Goal: Communication & Community: Answer question/provide support

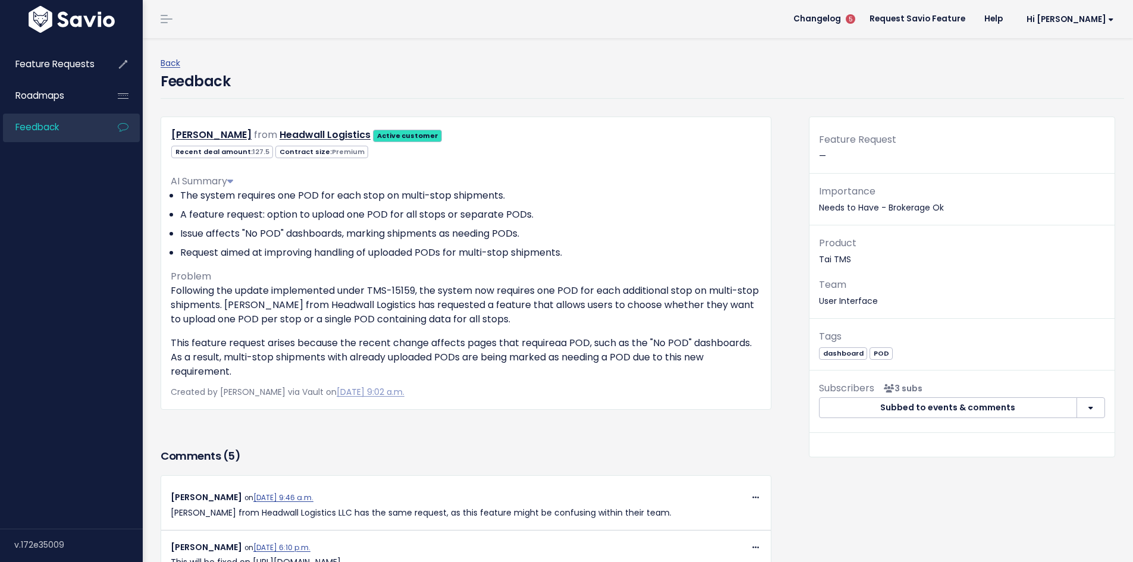
click at [767, 416] on div "[PERSON_NAME] from Headwall Logistics Active customer 127.5 Premium" at bounding box center [466, 281] width 629 height 329
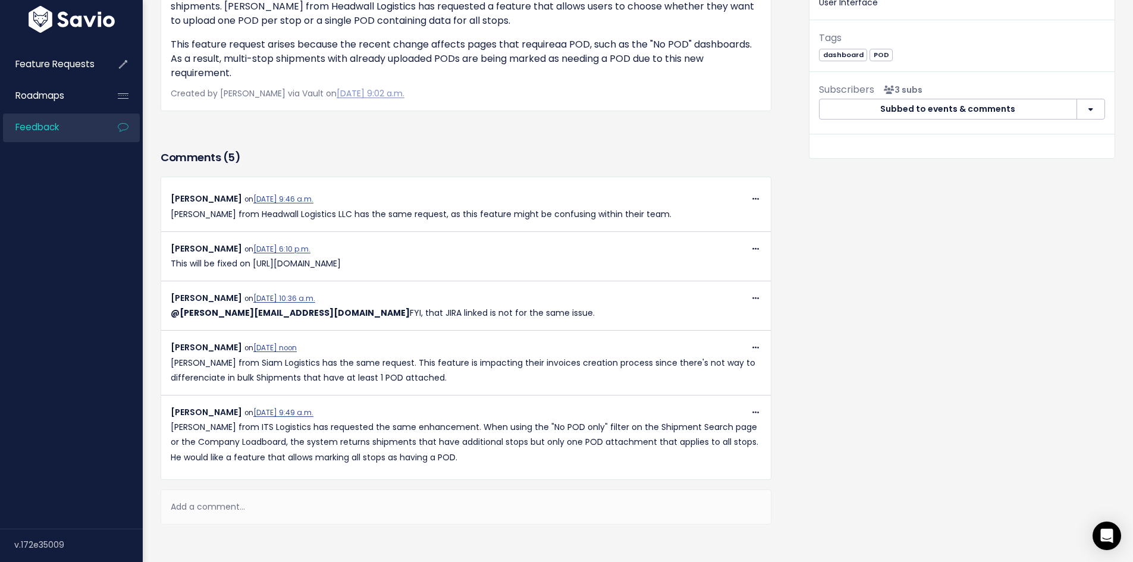
scroll to position [357, 0]
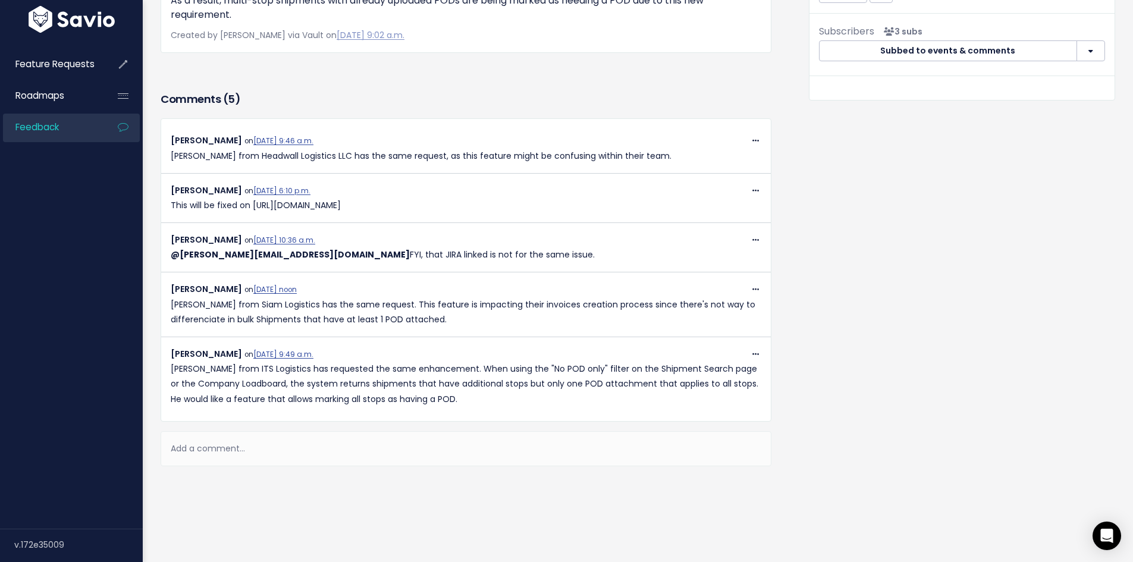
click at [305, 453] on div "Add a comment..." at bounding box center [466, 448] width 611 height 35
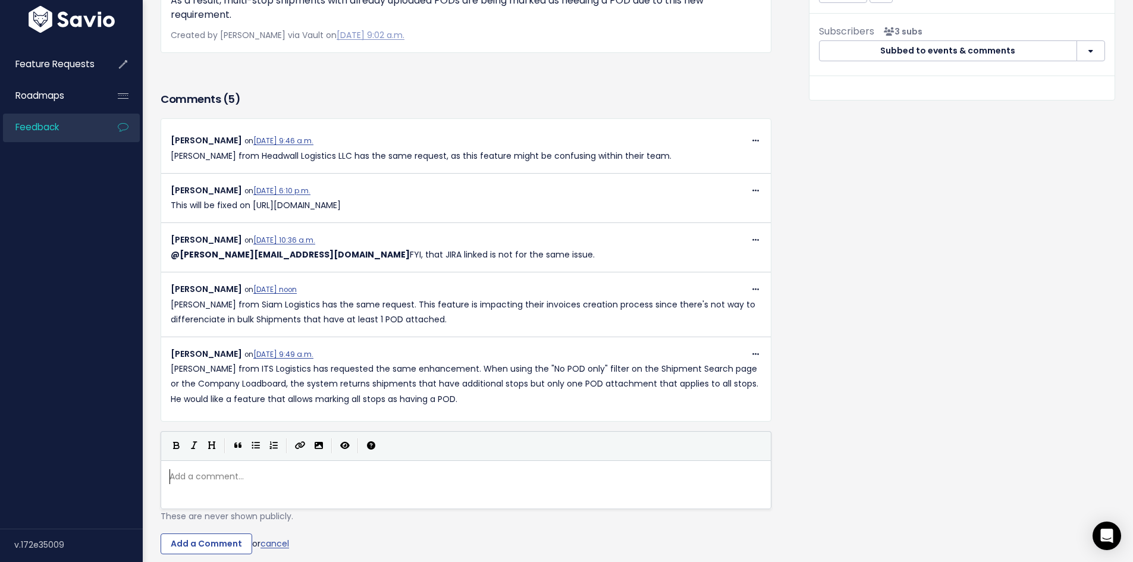
scroll to position [4, 0]
paste textarea "received"
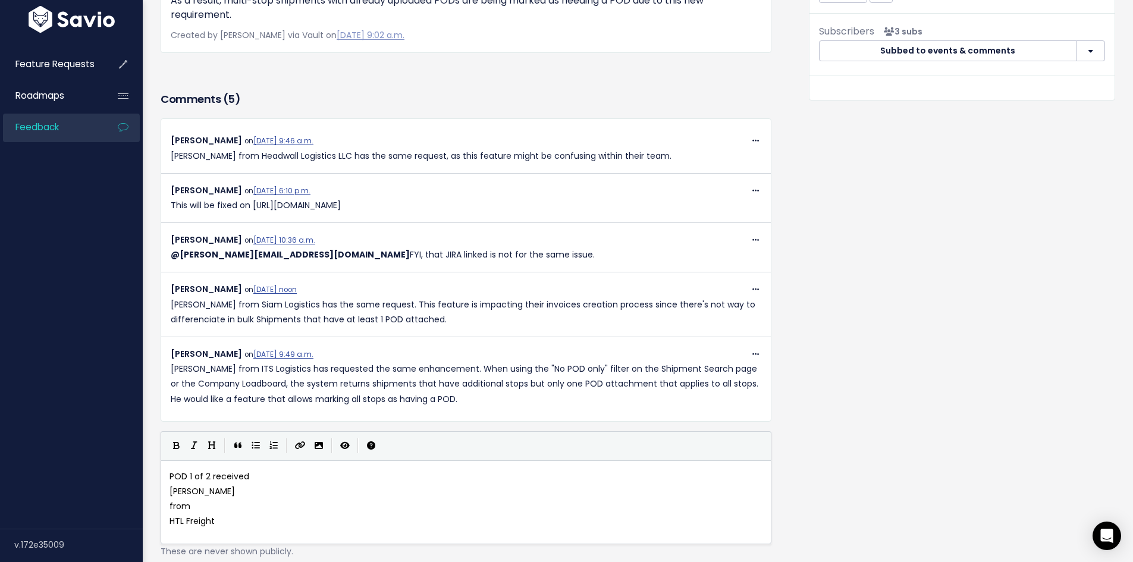
click at [225, 476] on span "POD 1 of 2 received" at bounding box center [210, 477] width 80 height 12
type textarea "POD 1 of 2 received"
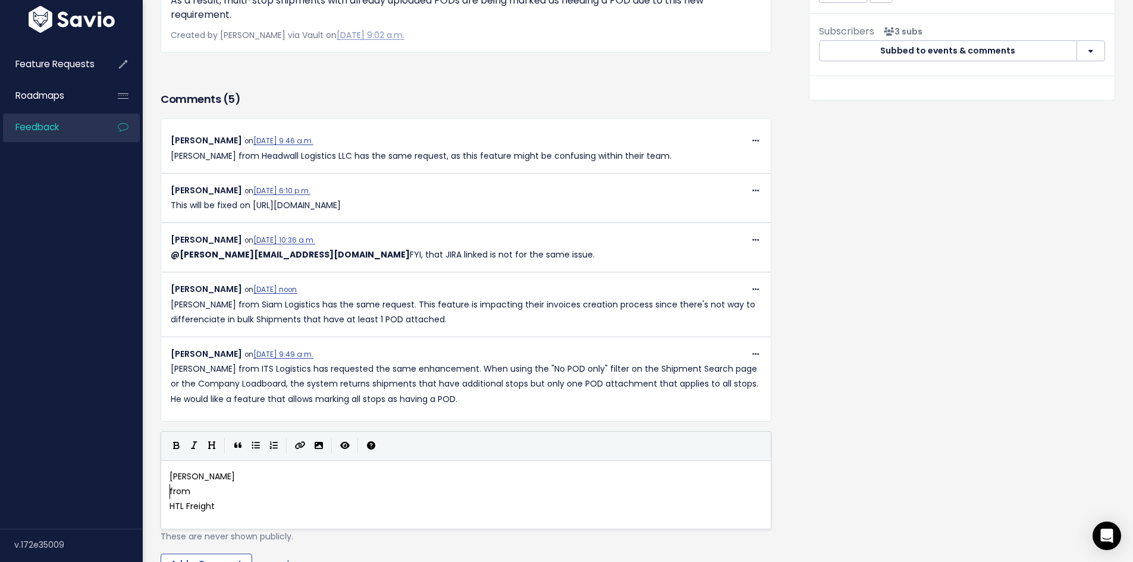
click at [168, 490] on pre "from" at bounding box center [470, 491] width 607 height 15
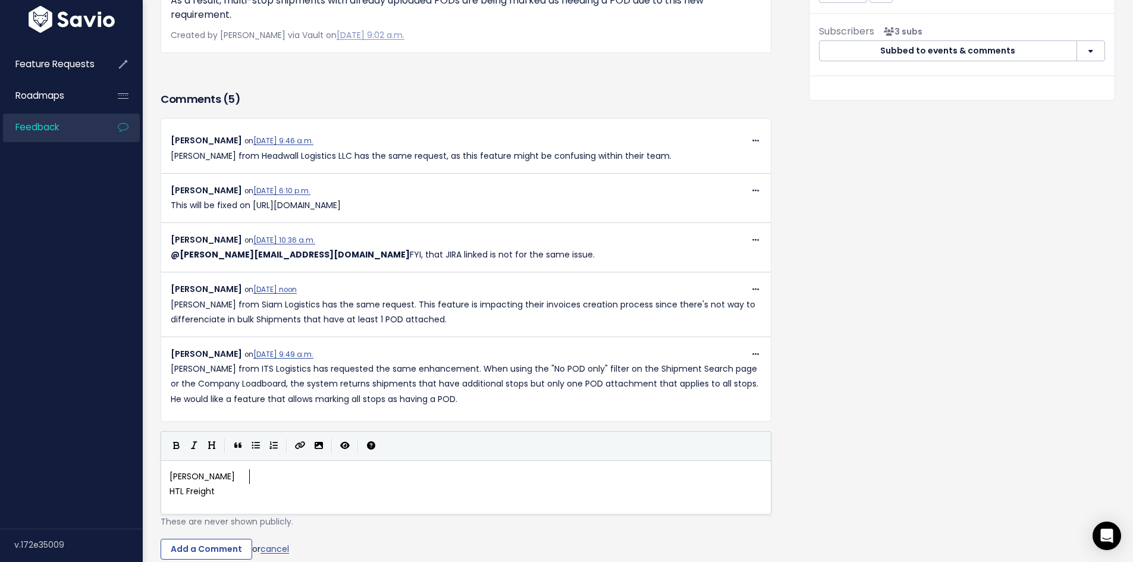
scroll to position [4, 2]
click at [168, 491] on pre "HTL Freight" at bounding box center [470, 491] width 607 height 15
click at [328, 476] on pre "[PERSON_NAME] from HTL Freight" at bounding box center [470, 476] width 607 height 15
type textarea "would like the create ivnoices page to add a fil"
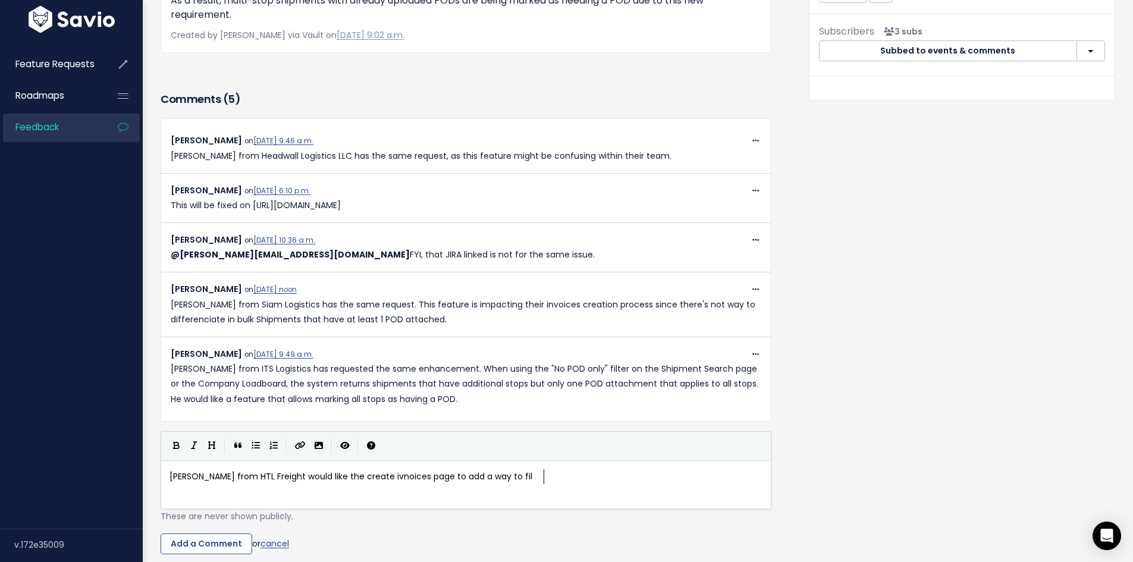
type textarea "way to filr"
type textarea "ter shipments with at least 1 of 2 PODS"
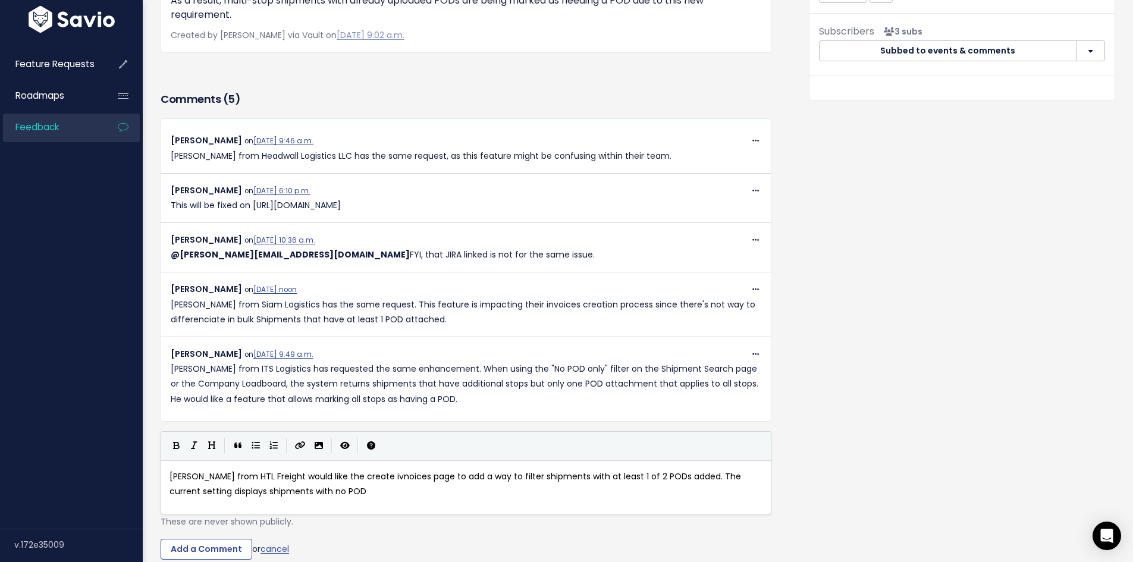
type textarea "s added. The current setting displays shipments with no POD and"
type textarea "longs with those with 1 of 2 PODs added make it diffu"
type textarea "icul to invoice those"
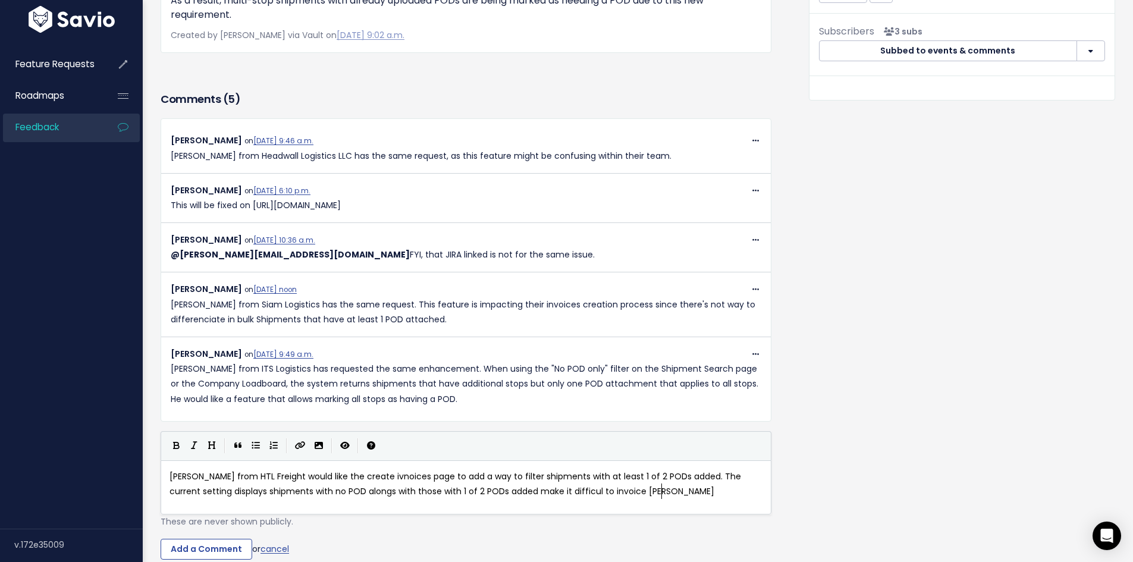
scroll to position [4, 84]
click at [574, 492] on span "[PERSON_NAME] from HTL Freight would like the create ivnoices page to add a way…" at bounding box center [457, 484] width 574 height 27
type textarea "inefficient"
click at [688, 491] on pre "[PERSON_NAME] from HTL Freight would like the create ivnoices page to add a way…" at bounding box center [470, 484] width 607 height 30
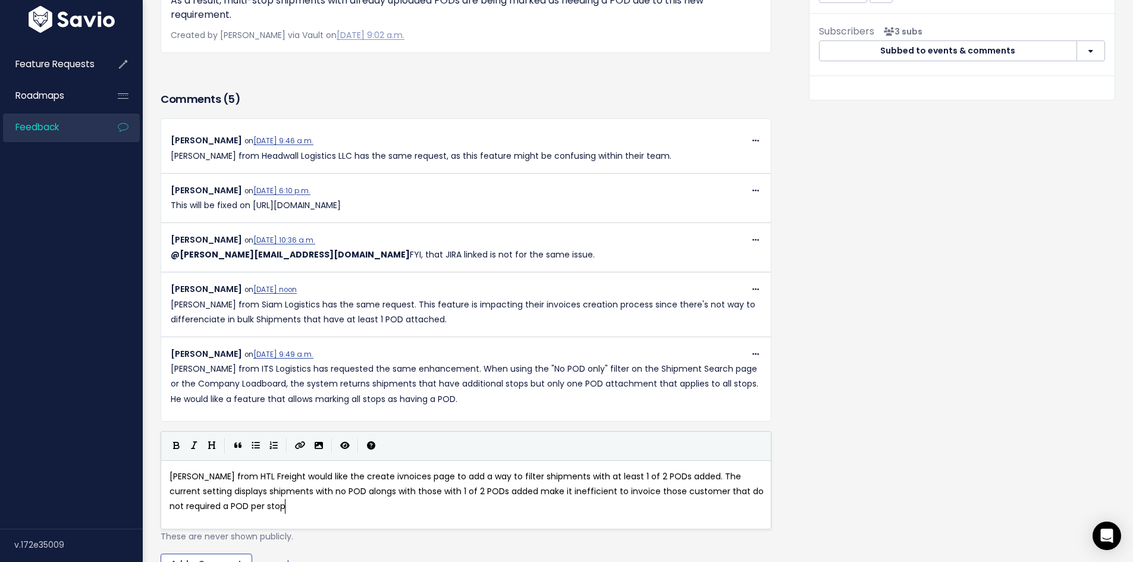
scroll to position [4, 193]
type textarea "customer that do not required a POD per stop."
click at [293, 442] on button "Create Link" at bounding box center [300, 446] width 19 height 18
type textarea "HS Ticket"
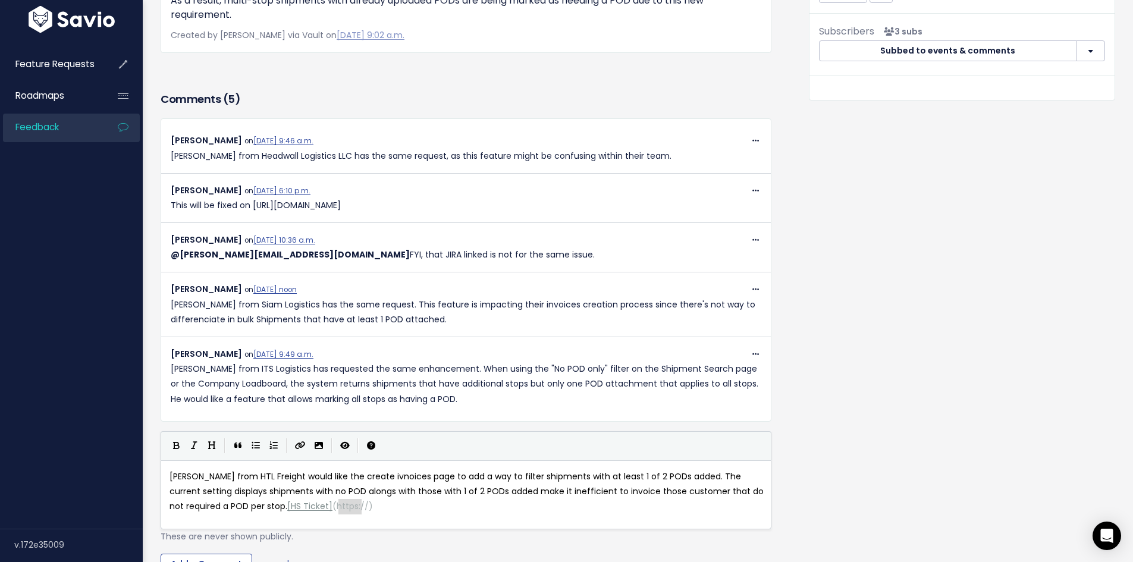
type textarea "https://"
drag, startPoint x: 340, startPoint y: 506, endPoint x: 365, endPoint y: 507, distance: 25.0
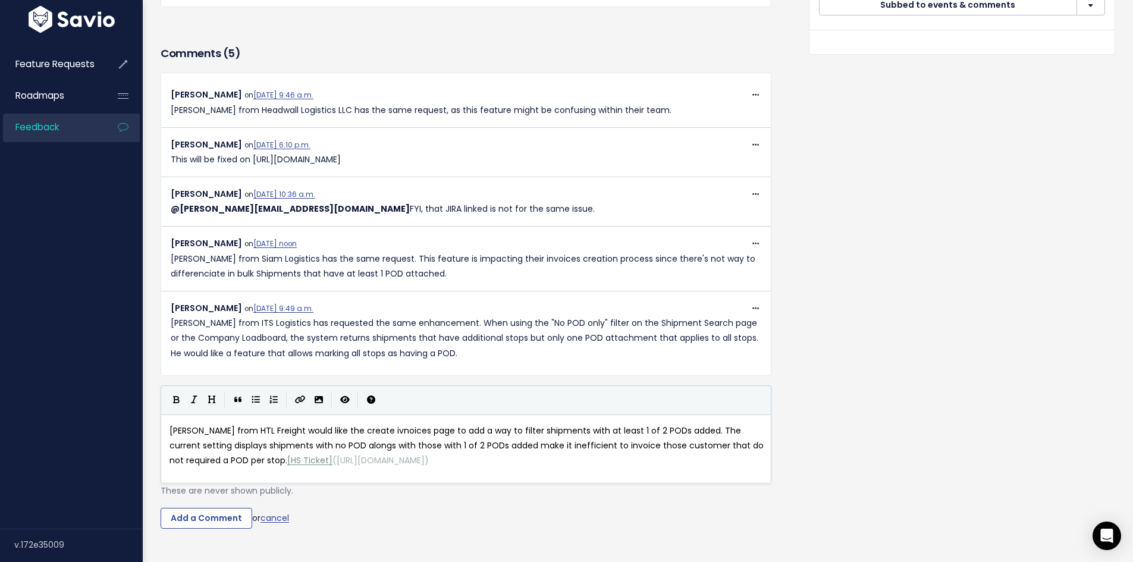
scroll to position [502, 0]
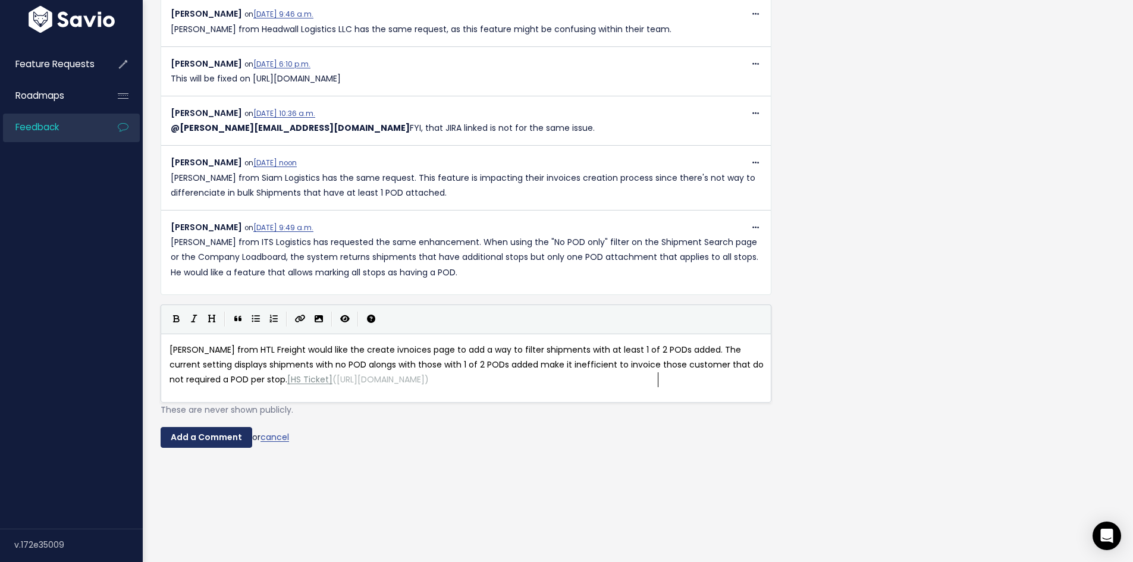
click at [209, 428] on input "Add a Comment" at bounding box center [207, 437] width 92 height 21
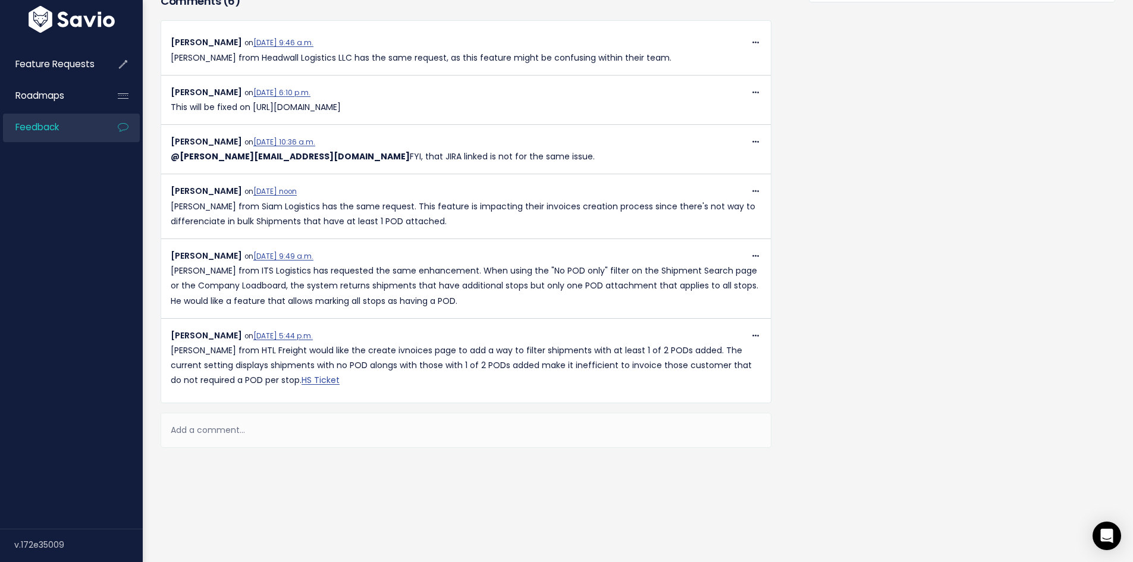
scroll to position [464, 0]
